Goal: Task Accomplishment & Management: Manage account settings

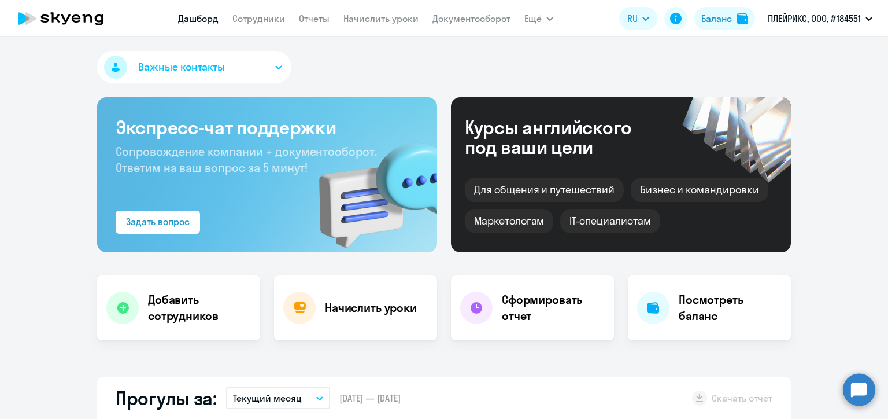
select select "30"
click at [259, 17] on link "Сотрудники" at bounding box center [258, 19] width 53 height 12
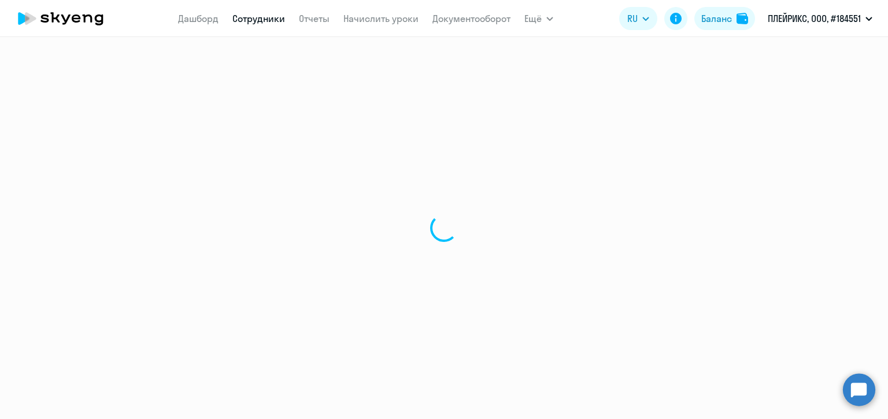
select select "30"
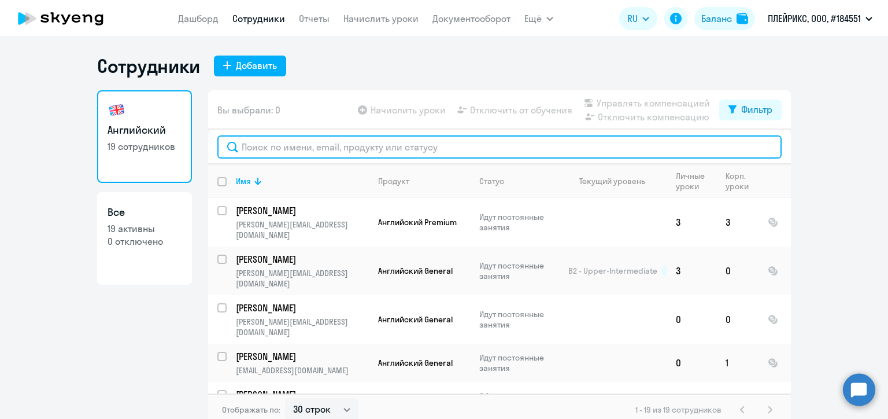
click at [362, 146] on input "text" at bounding box center [499, 146] width 564 height 23
paste input "Долгих"
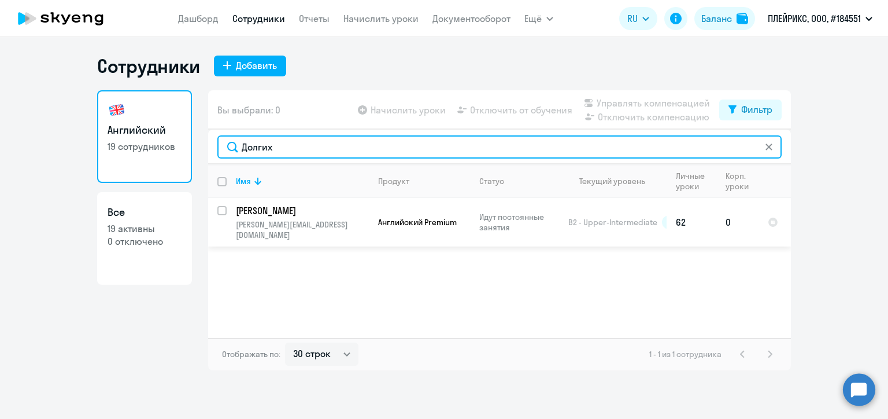
type input "Долгих"
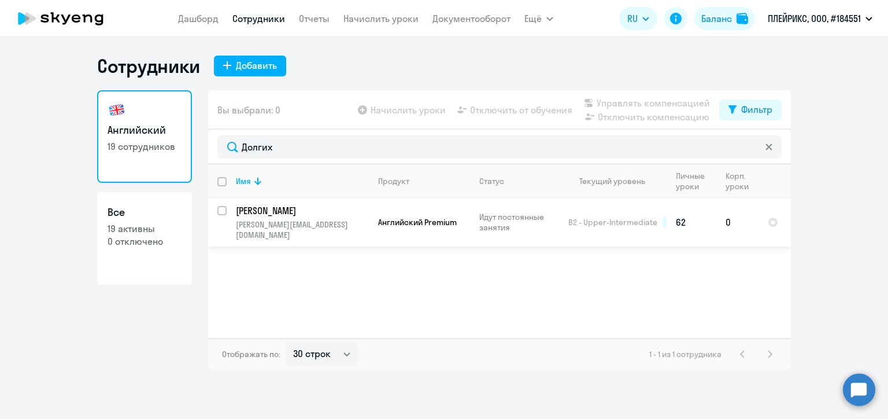
click at [216, 212] on div at bounding box center [223, 211] width 28 height 28
checkbox input "true"
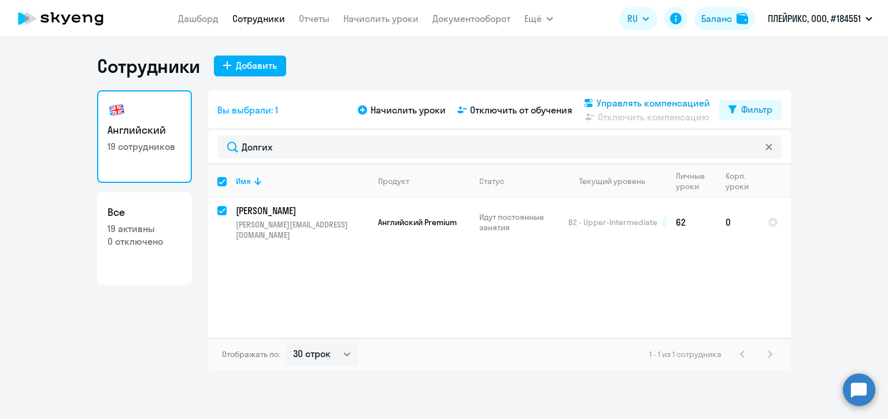
click at [623, 103] on span "Управлять компенсацией" at bounding box center [653, 103] width 113 height 14
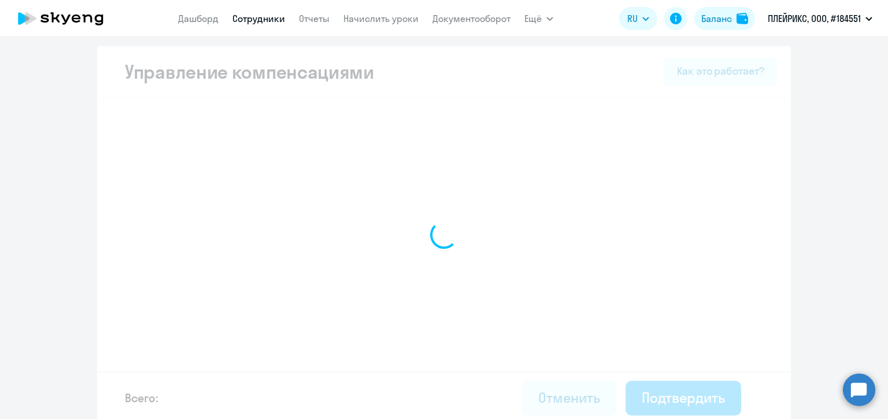
select select "MONTHLY"
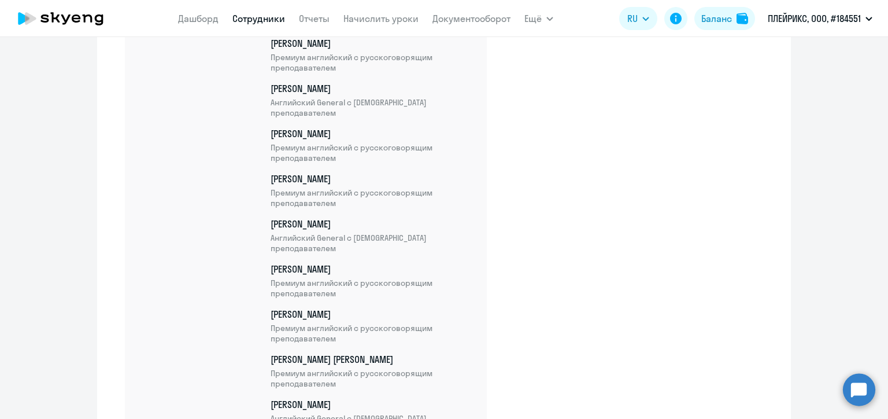
scroll to position [963, 0]
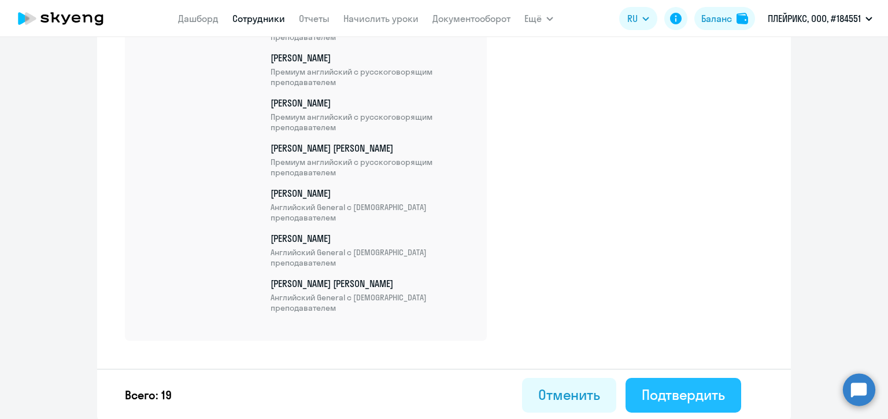
click at [673, 385] on div "Подтвердить" at bounding box center [683, 394] width 83 height 19
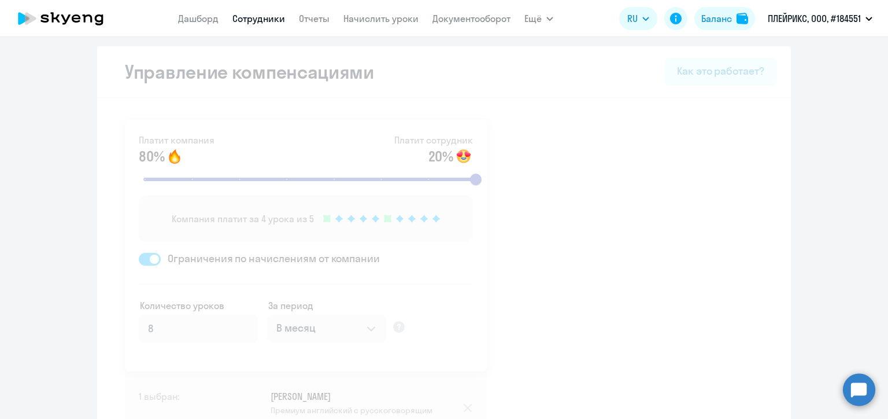
select select "30"
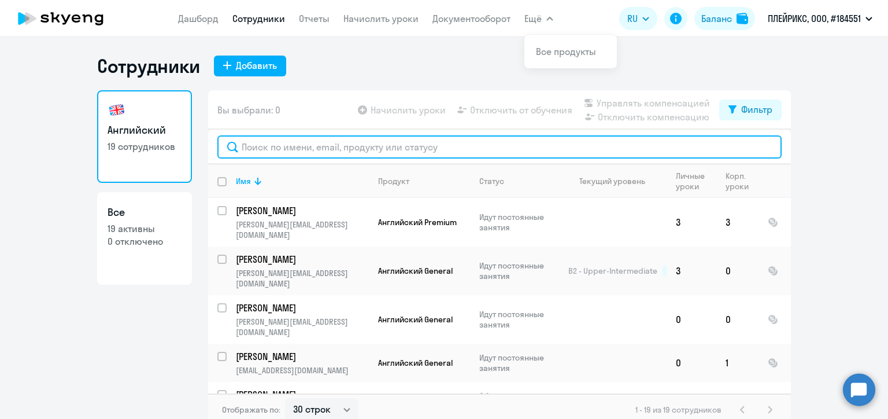
click at [341, 147] on input "text" at bounding box center [499, 146] width 564 height 23
paste input "[PERSON_NAME]"
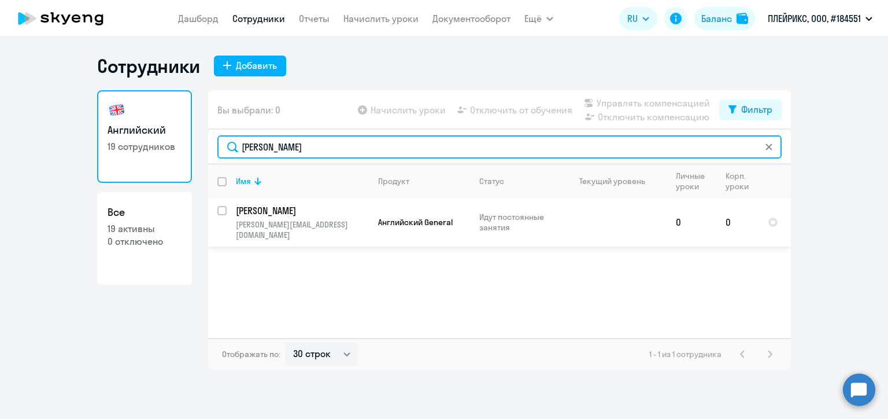
type input "[PERSON_NAME]"
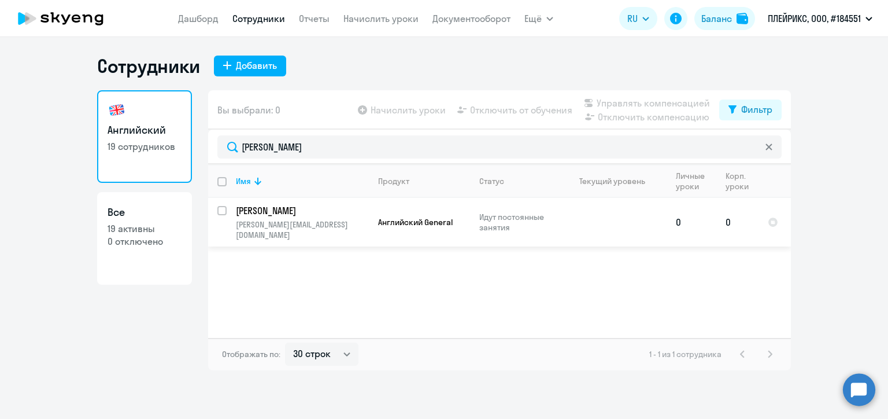
click at [224, 210] on input "select row 23000751" at bounding box center [228, 217] width 23 height 23
checkbox input "true"
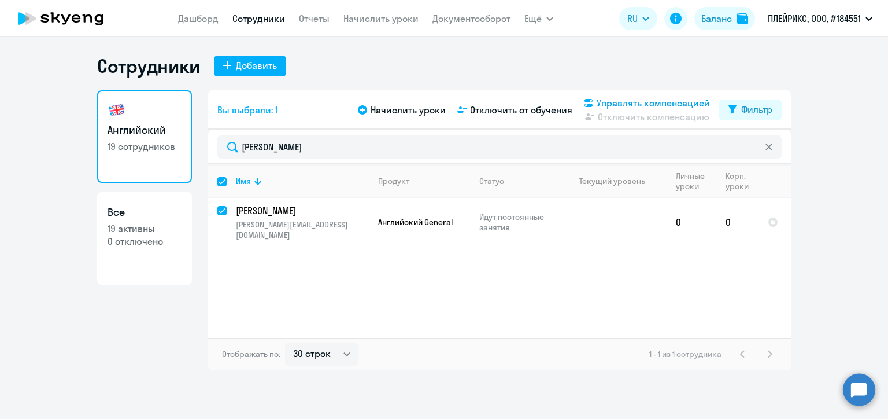
click at [622, 105] on span "Управлять компенсацией" at bounding box center [653, 103] width 113 height 14
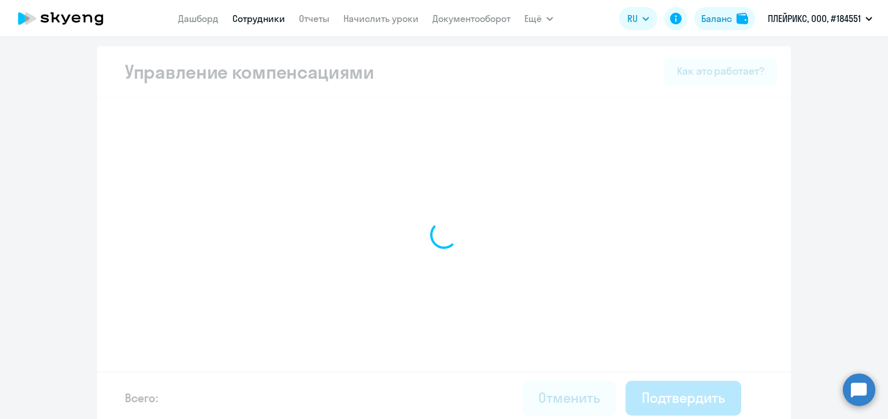
select select "MONTHLY"
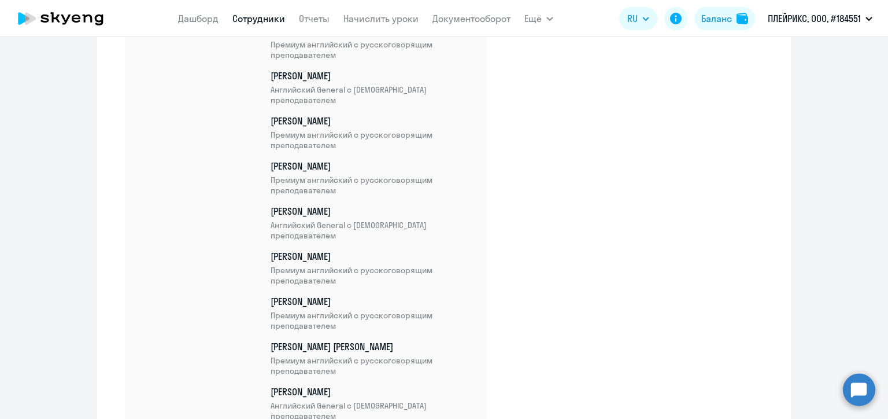
scroll to position [1008, 0]
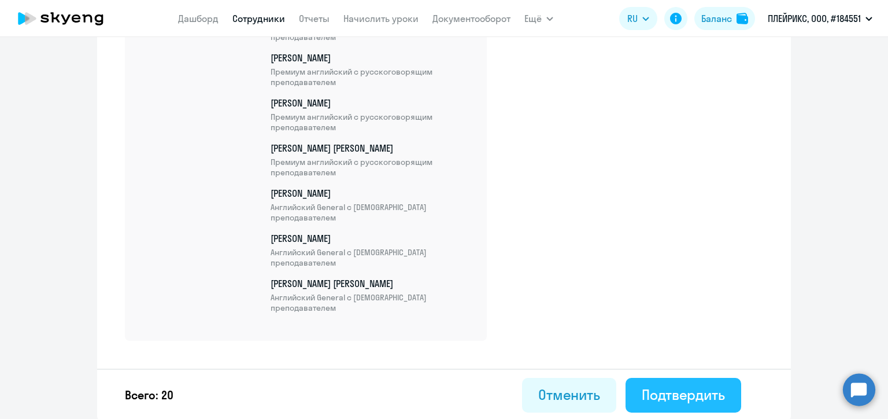
click at [661, 393] on div "Подтвердить" at bounding box center [683, 394] width 83 height 19
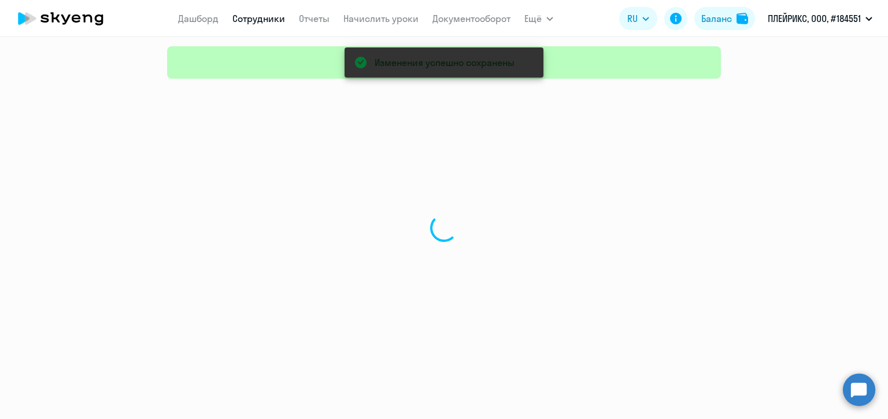
select select "30"
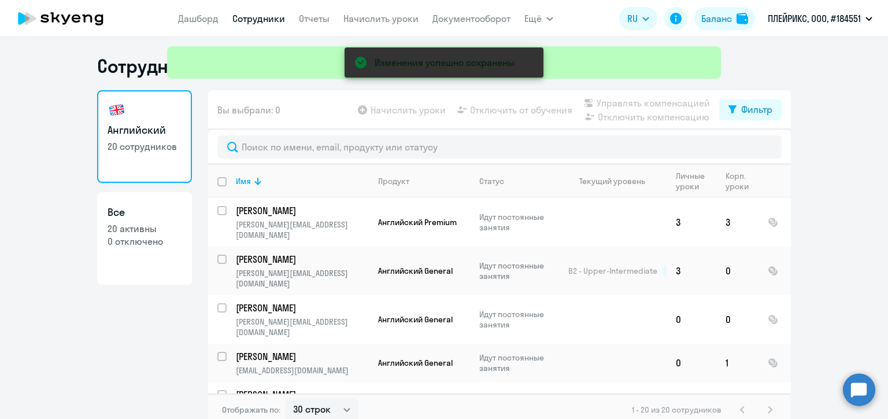
click at [397, 19] on div "Изменения успешно сохранены" at bounding box center [444, 41] width 563 height 83
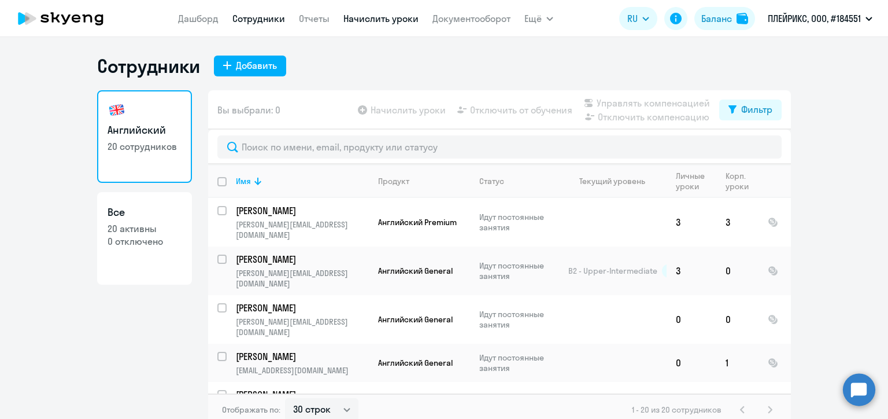
click at [379, 18] on link "Начислить уроки" at bounding box center [381, 19] width 75 height 12
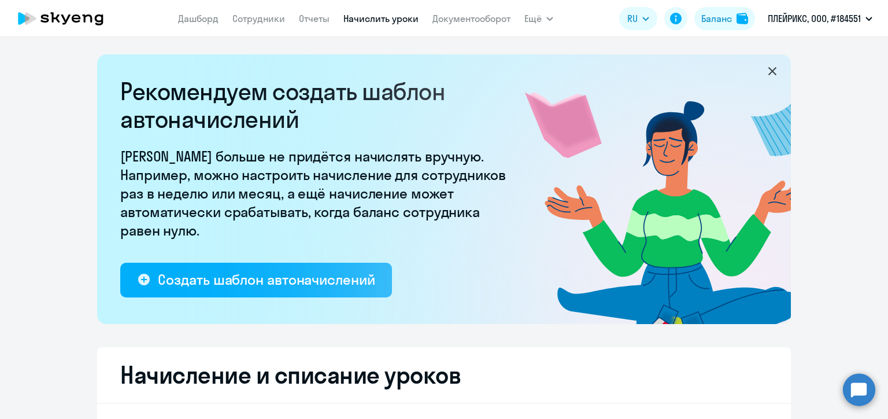
select select "10"
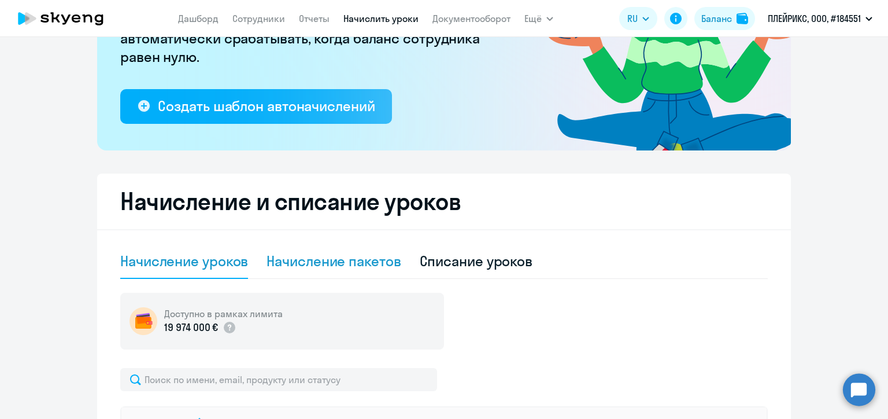
scroll to position [231, 0]
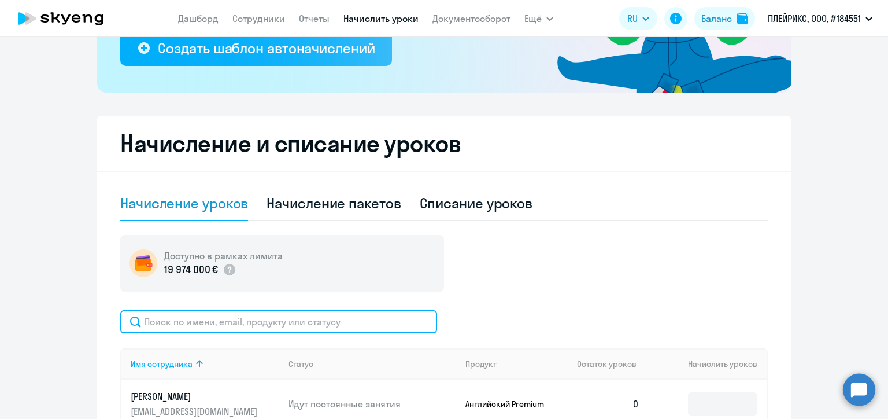
click at [319, 319] on input "text" at bounding box center [278, 321] width 317 height 23
paste input "[PERSON_NAME]"
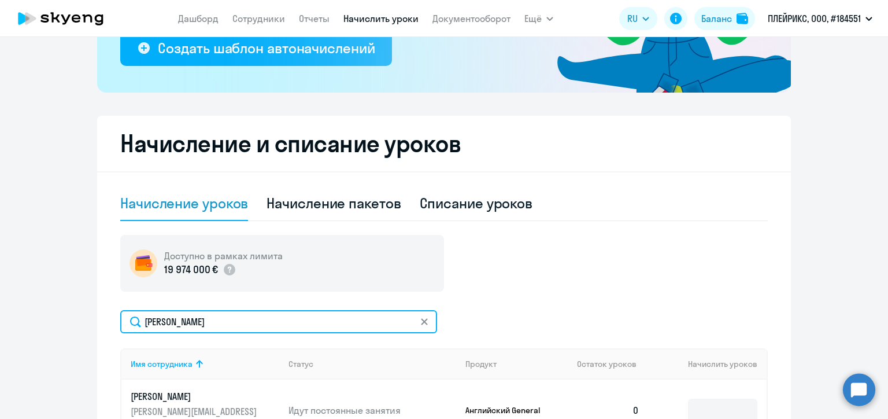
type input "[PERSON_NAME]"
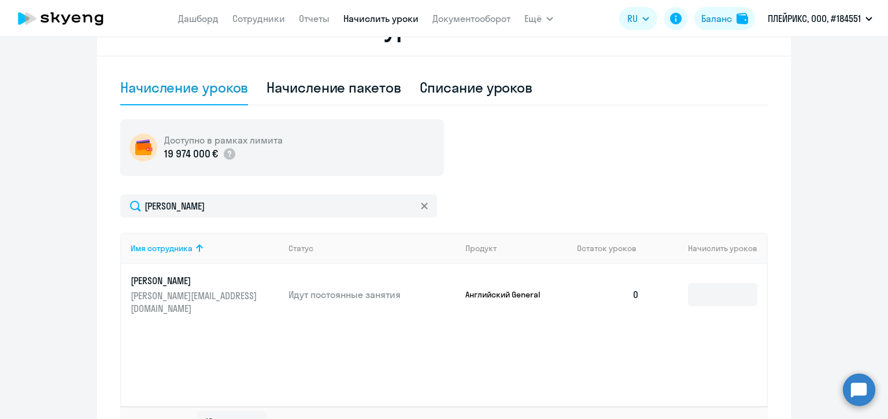
scroll to position [289, 0]
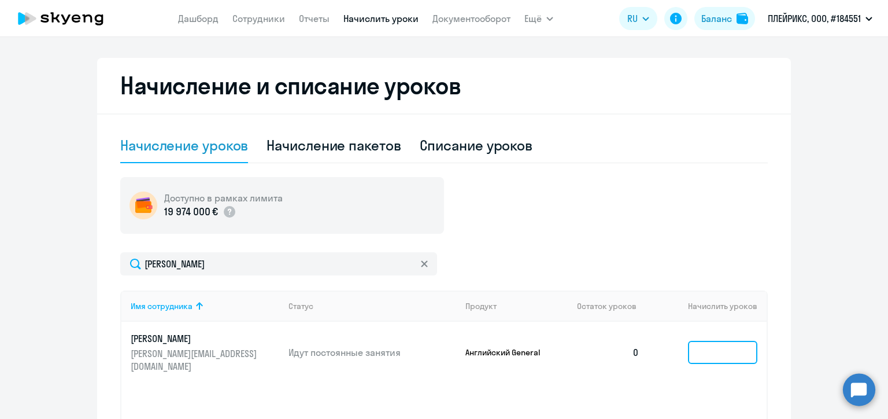
click at [706, 346] on input at bounding box center [722, 352] width 69 height 23
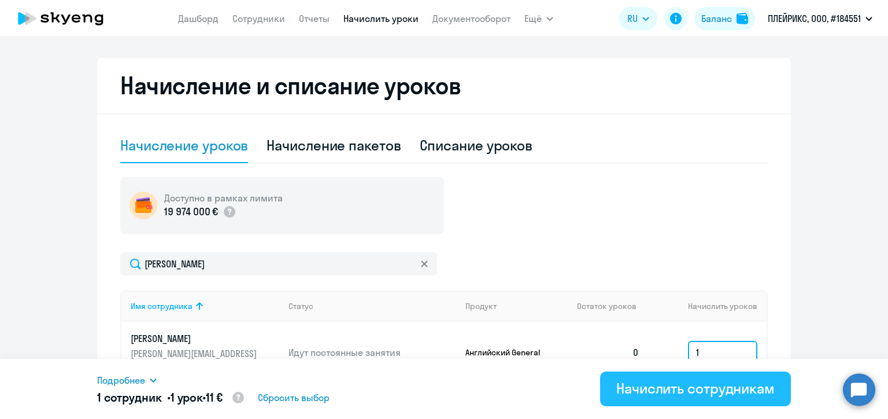
type input "1"
click at [706, 391] on div "Начислить сотрудникам" at bounding box center [696, 388] width 158 height 19
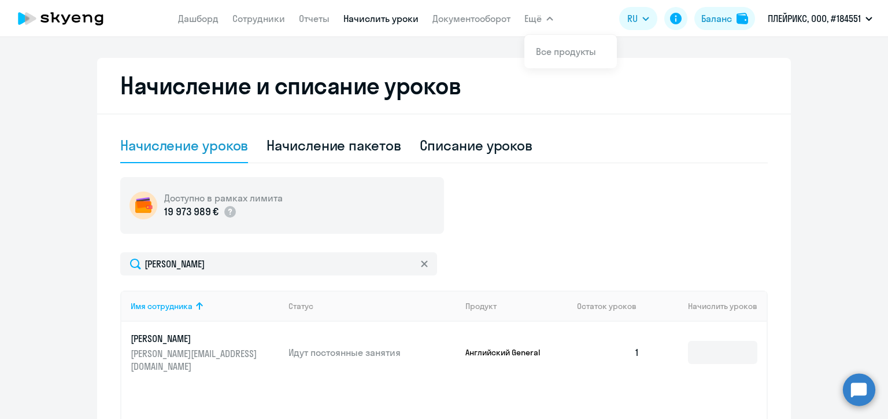
click at [423, 261] on svg-icon at bounding box center [424, 263] width 9 height 9
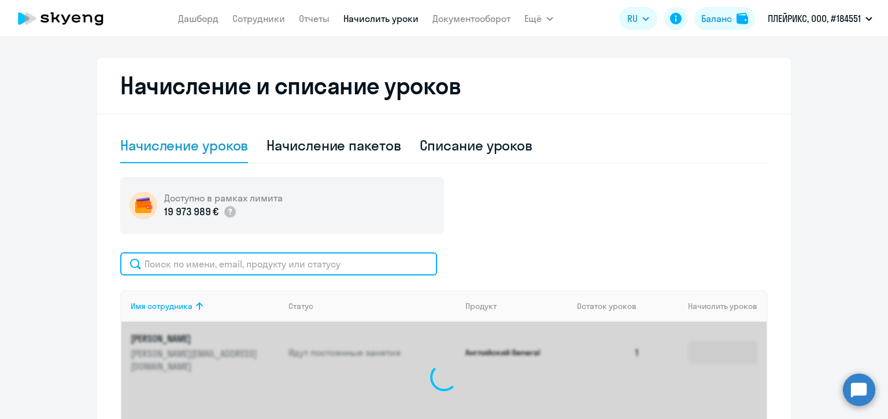
click at [378, 265] on input "text" at bounding box center [278, 263] width 317 height 23
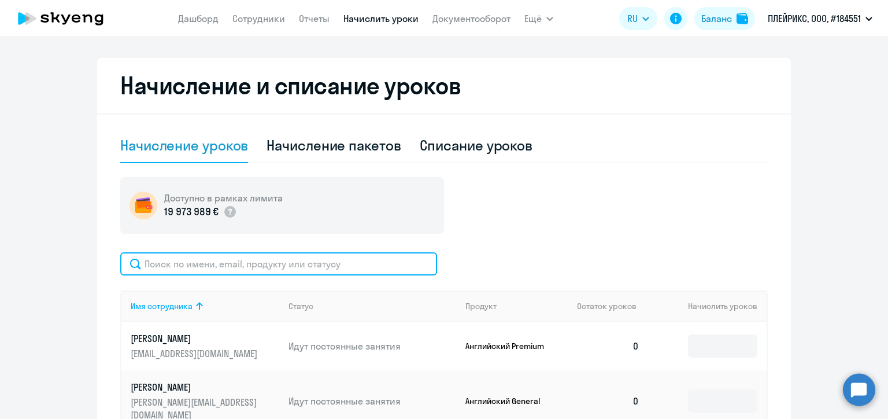
paste input "[PERSON_NAME]"
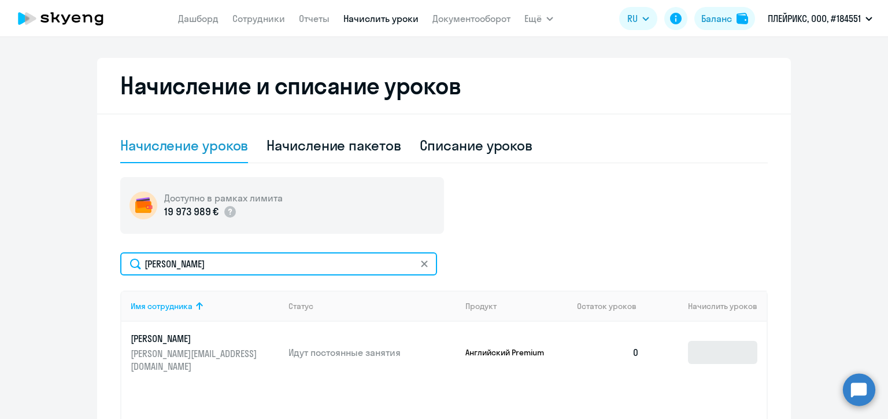
type input "[PERSON_NAME]"
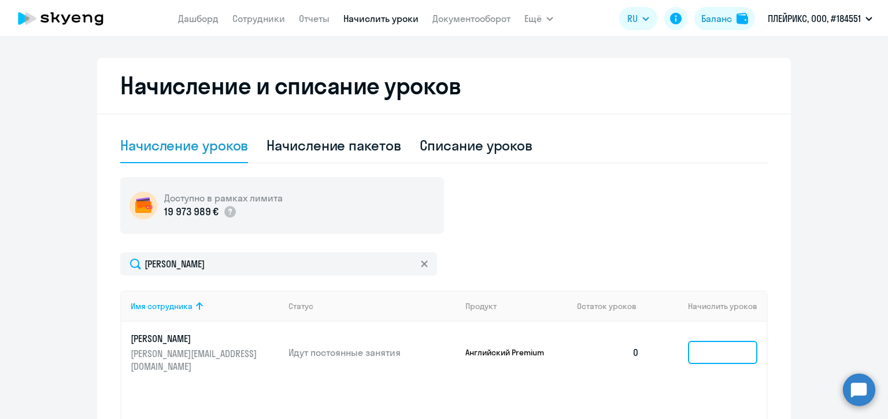
click at [714, 349] on input at bounding box center [722, 352] width 69 height 23
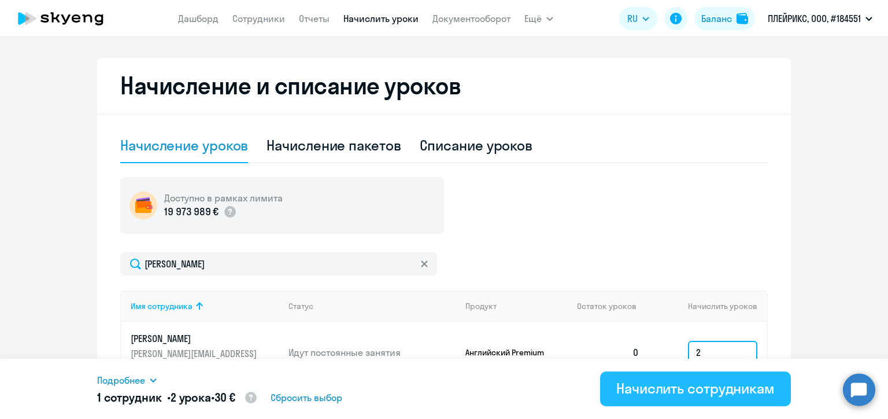
type input "2"
drag, startPoint x: 729, startPoint y: 389, endPoint x: 727, endPoint y: 377, distance: 11.7
click at [729, 389] on div "Начислить сотрудникам" at bounding box center [696, 388] width 158 height 19
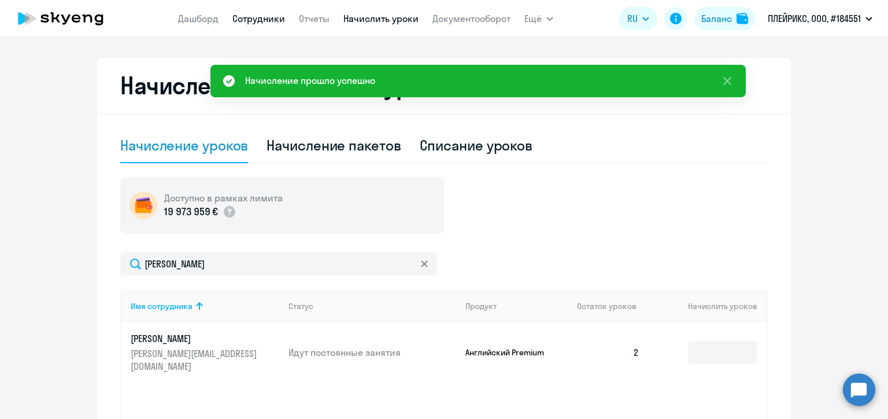
click at [242, 16] on link "Сотрудники" at bounding box center [258, 19] width 53 height 12
select select "30"
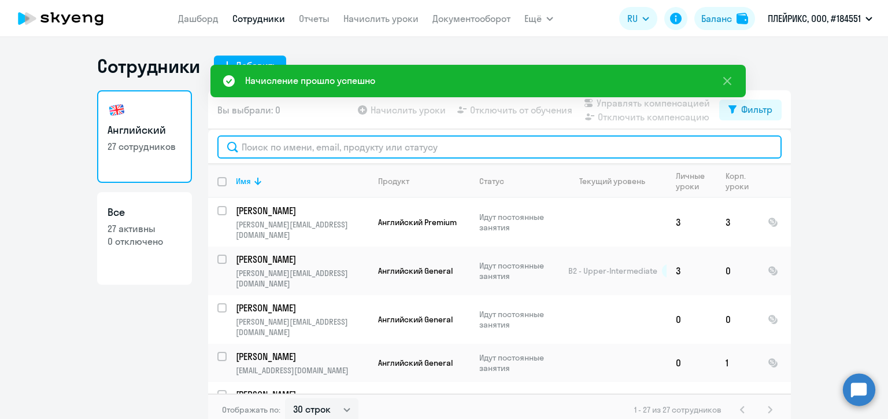
click at [312, 146] on input "text" at bounding box center [499, 146] width 564 height 23
paste input "[PERSON_NAME]"
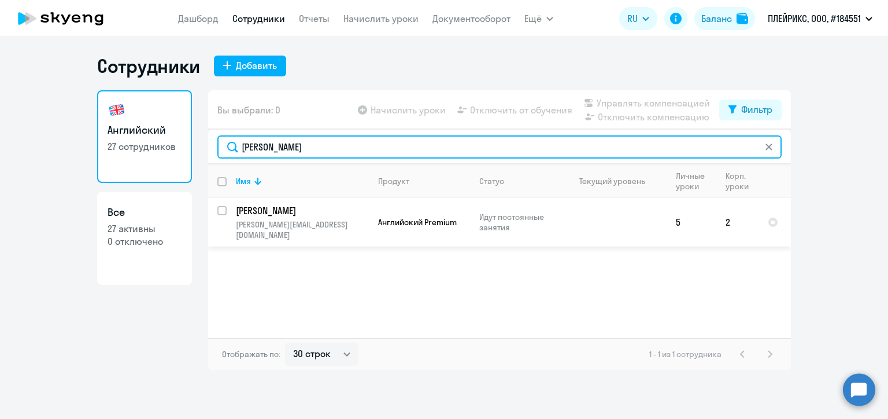
type input "[PERSON_NAME]"
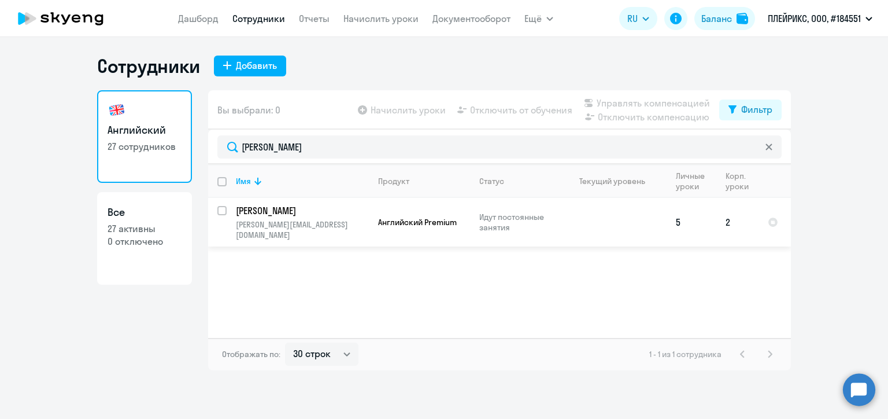
click at [222, 211] on input "select row 23358074" at bounding box center [228, 217] width 23 height 23
checkbox input "true"
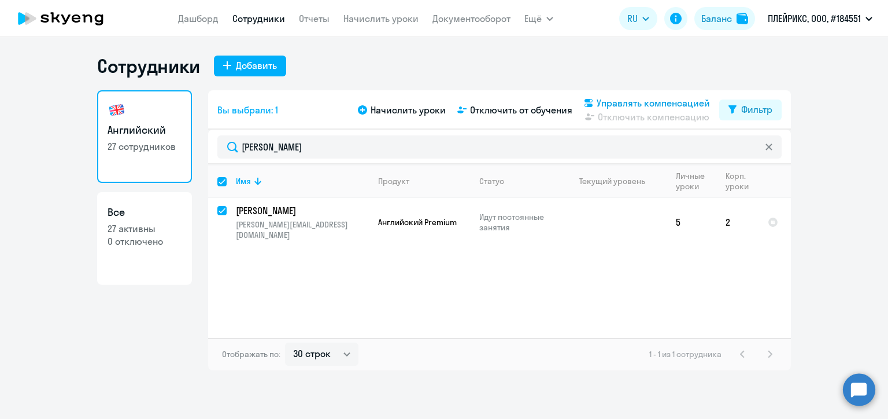
click at [608, 100] on span "Управлять компенсацией" at bounding box center [653, 103] width 113 height 14
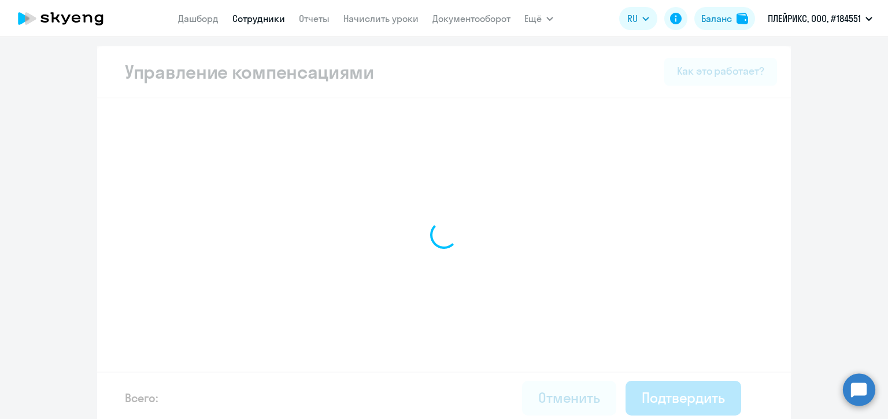
select select "MONTHLY"
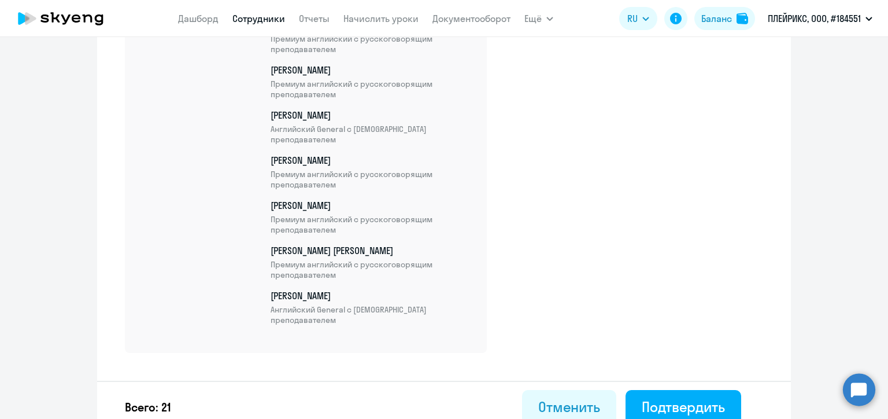
scroll to position [1053, 0]
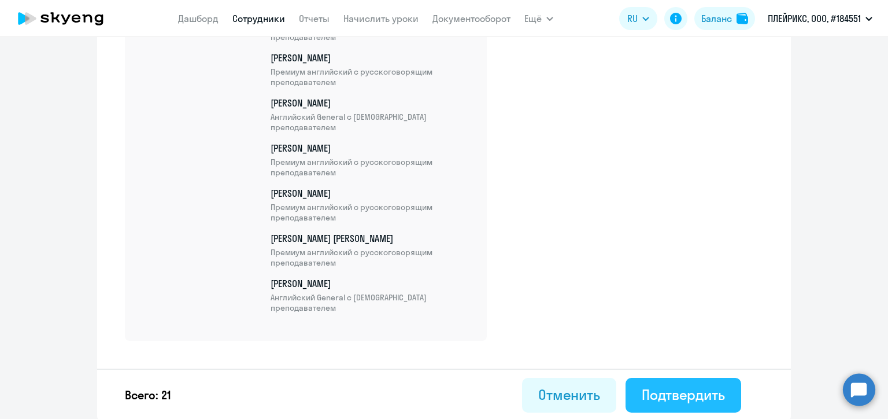
click at [680, 391] on div "Подтвердить" at bounding box center [683, 394] width 83 height 19
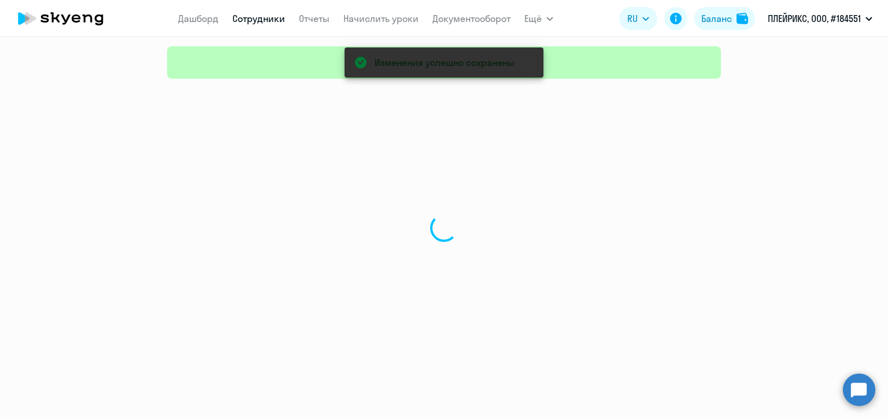
select select "30"
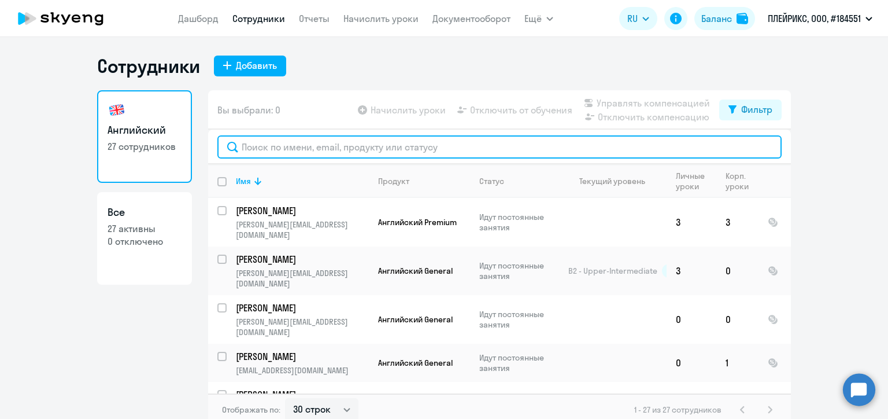
click at [370, 146] on input "text" at bounding box center [499, 146] width 564 height 23
paste input "[PERSON_NAME]"
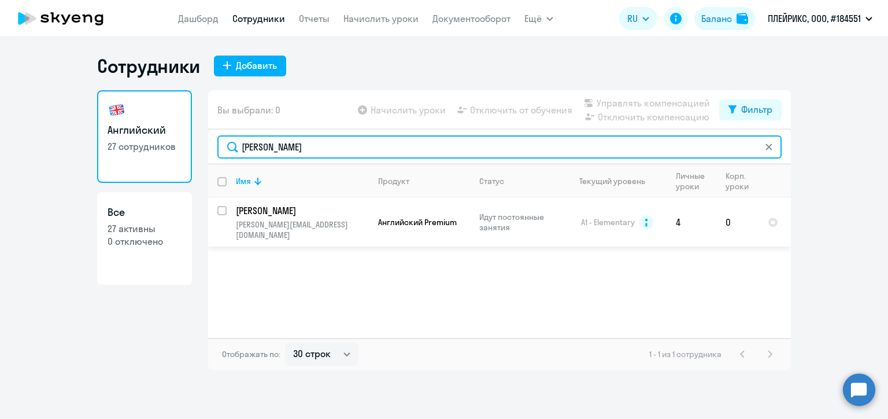
type input "[PERSON_NAME]"
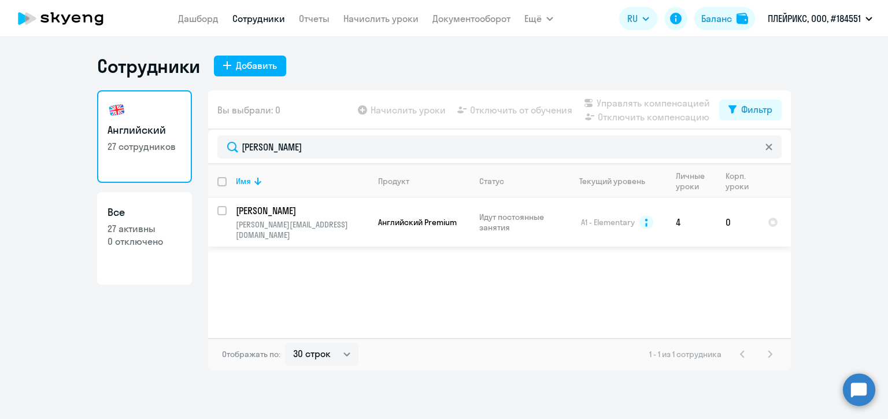
click at [222, 212] on input "select row 12507903" at bounding box center [228, 217] width 23 height 23
checkbox input "true"
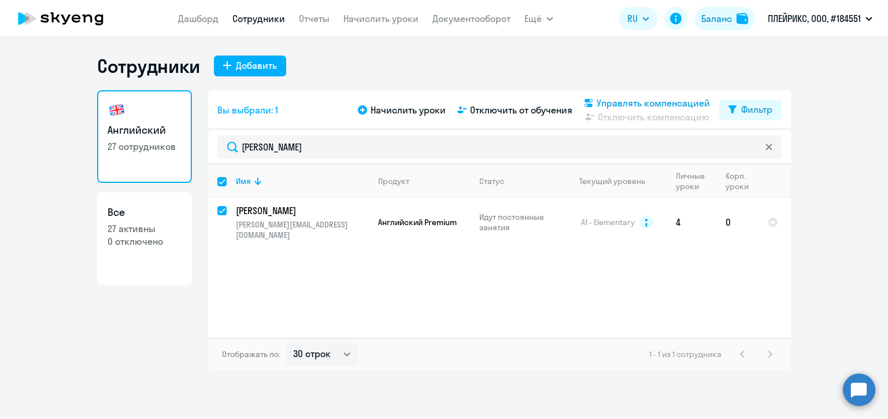
click at [618, 101] on span "Управлять компенсацией" at bounding box center [653, 103] width 113 height 14
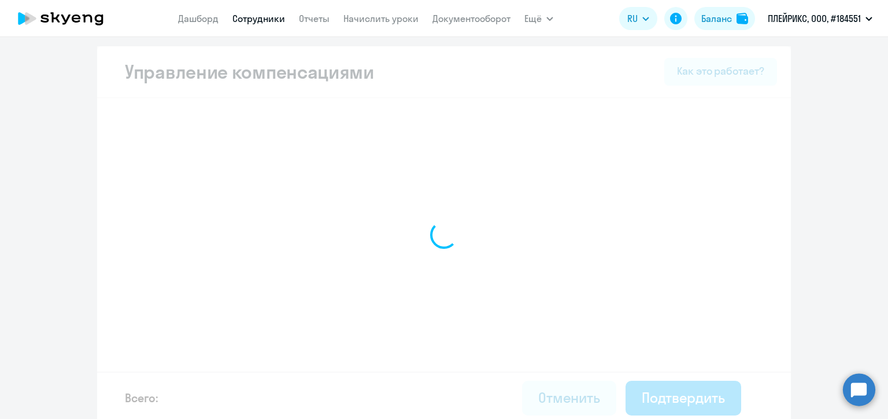
select select "MONTHLY"
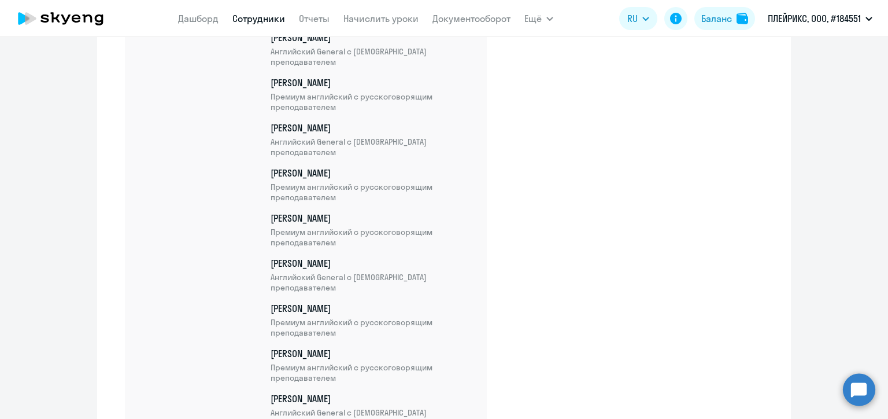
scroll to position [1098, 0]
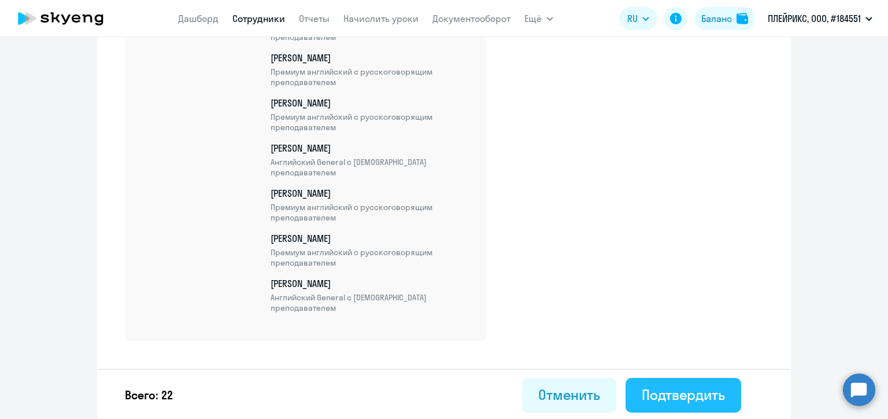
click at [685, 391] on div "Подтвердить" at bounding box center [683, 394] width 83 height 19
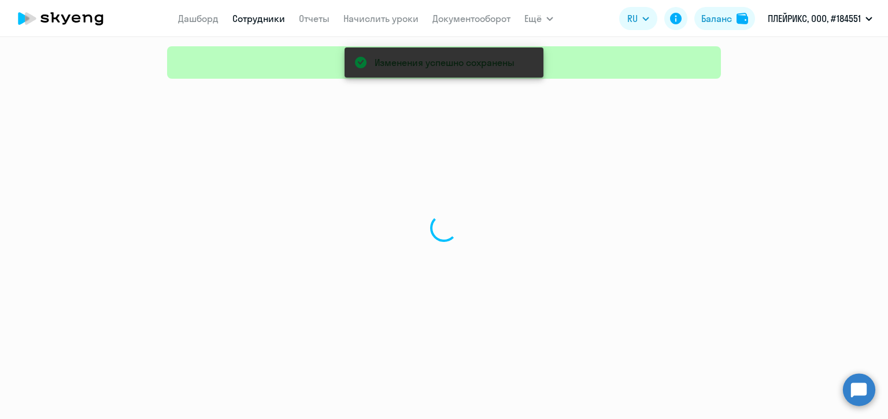
select select "30"
